Goal: Information Seeking & Learning: Find specific fact

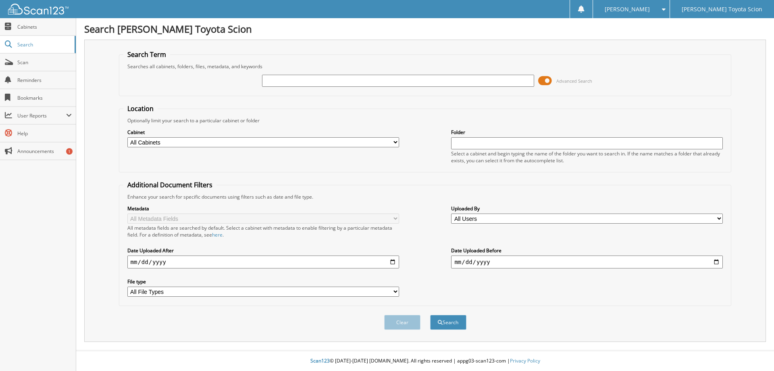
click at [292, 82] on input "text" at bounding box center [398, 81] width 272 height 12
click at [548, 79] on span at bounding box center [545, 81] width 14 height 12
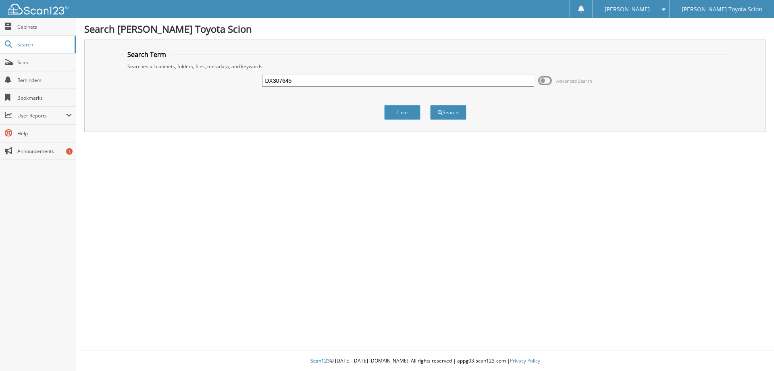
click at [321, 82] on input "DX307645" at bounding box center [398, 81] width 272 height 12
type input "D"
type input "b11271"
click at [401, 112] on button "Clear" at bounding box center [402, 112] width 36 height 15
click at [306, 87] on div at bounding box center [398, 81] width 272 height 14
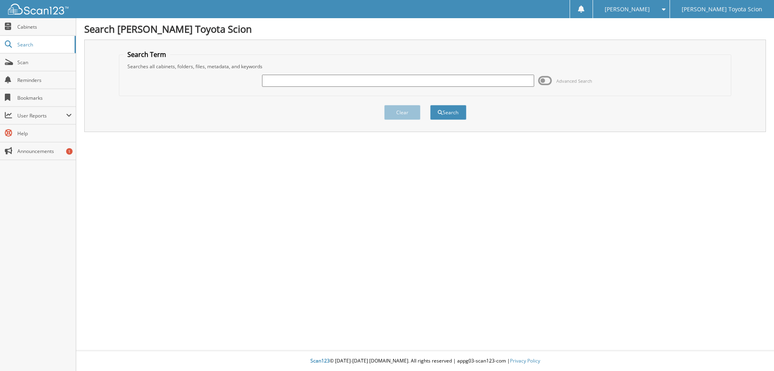
click at [277, 83] on input "text" at bounding box center [398, 81] width 272 height 12
type input "b11271"
click at [454, 113] on button "Search" at bounding box center [448, 112] width 36 height 15
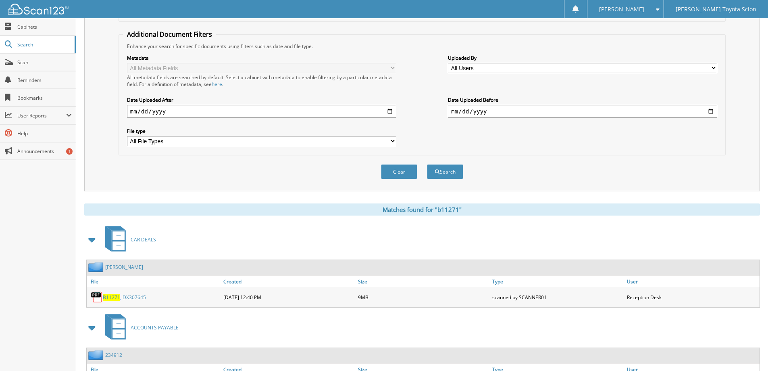
scroll to position [213, 0]
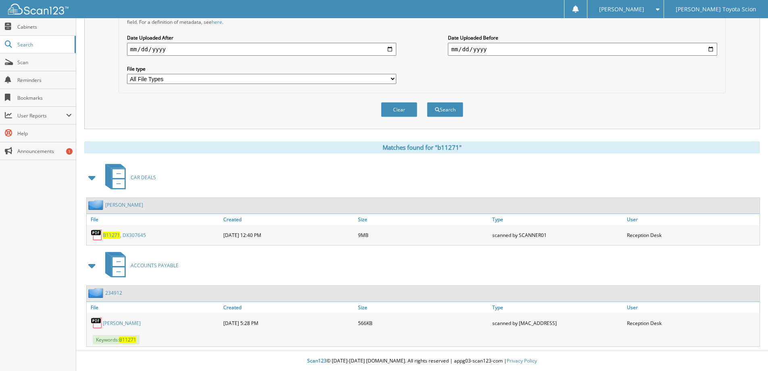
click at [123, 234] on link "B11271 , DX307645" at bounding box center [124, 234] width 43 height 7
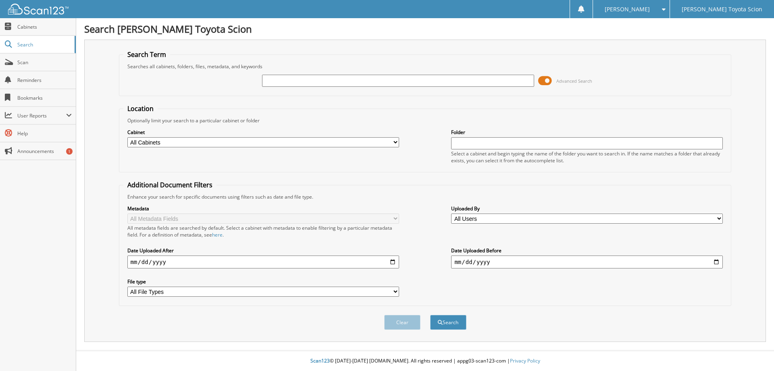
click at [273, 81] on input "text" at bounding box center [398, 81] width 272 height 12
type input "b11271"
click at [558, 82] on span "Advanced Search" at bounding box center [574, 81] width 36 height 6
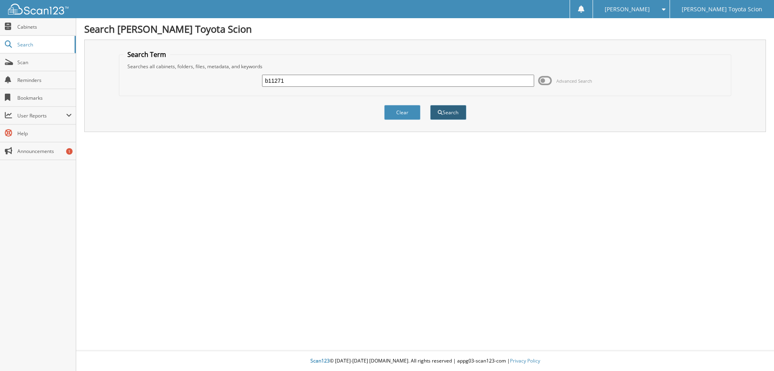
click at [455, 115] on button "Search" at bounding box center [448, 112] width 36 height 15
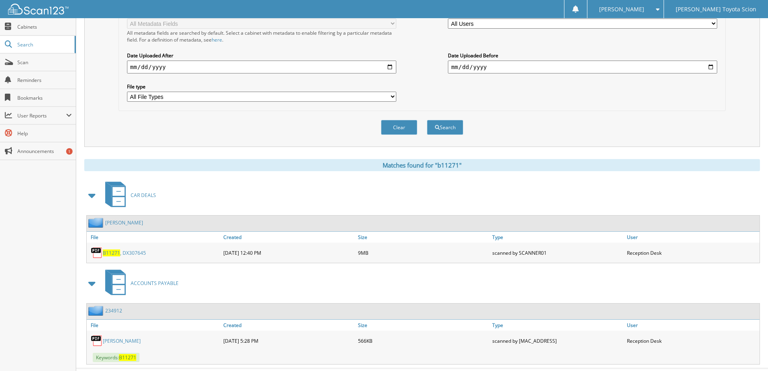
scroll to position [213, 0]
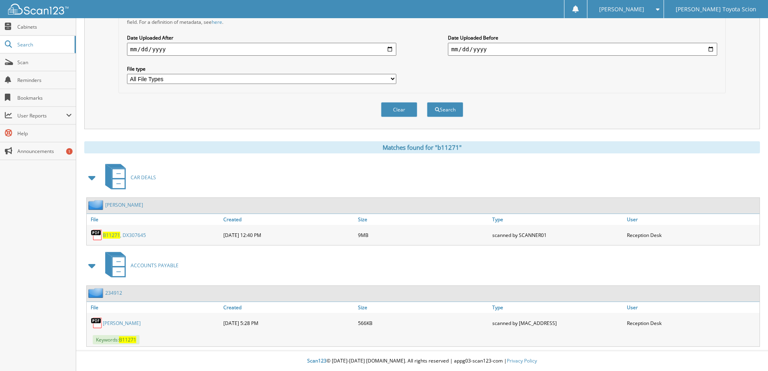
click at [118, 230] on div "B11271 , DX307645" at bounding box center [154, 235] width 135 height 16
click at [122, 235] on link "B11271 , DX307645" at bounding box center [124, 234] width 43 height 7
click at [710, 81] on div "Metadata All Metadata Fields All metadata fields are searched by default. Selec…" at bounding box center [422, 38] width 598 height 101
